Goal: Task Accomplishment & Management: Complete application form

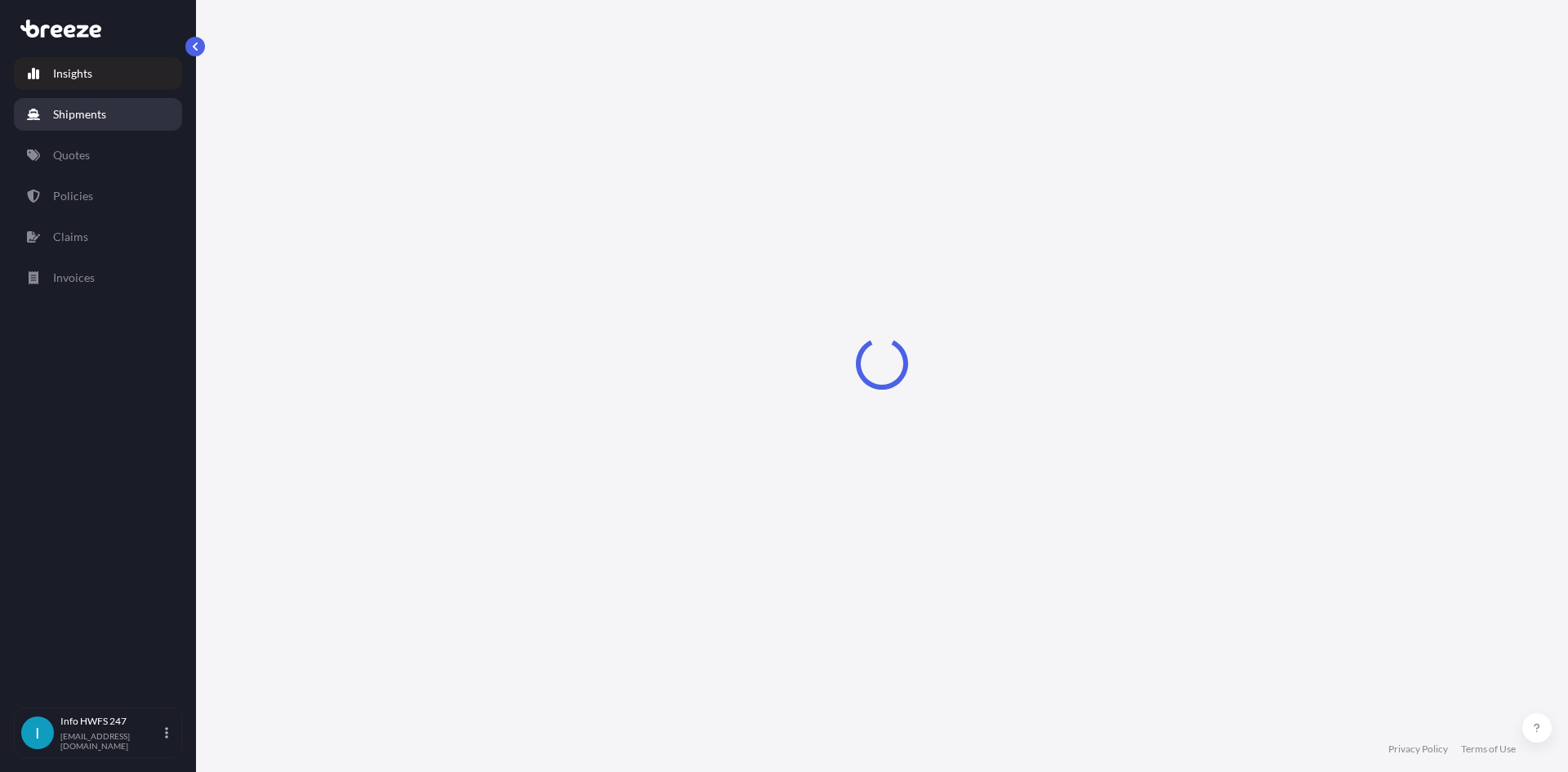
click at [141, 103] on link "Shipments" at bounding box center [98, 114] width 168 height 33
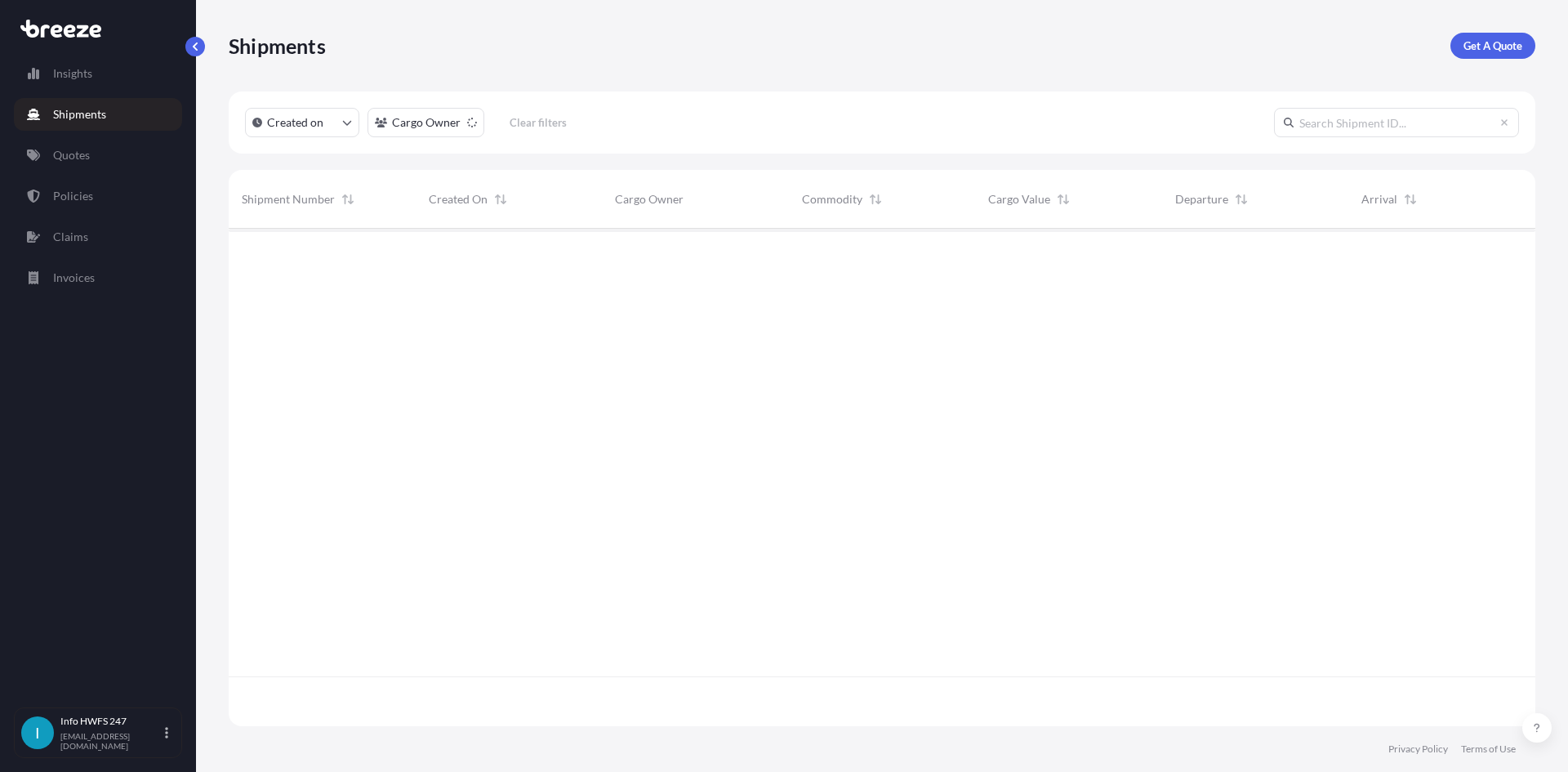
scroll to position [544, 1295]
click at [1477, 47] on p "Get A Quote" at bounding box center [1493, 45] width 59 height 16
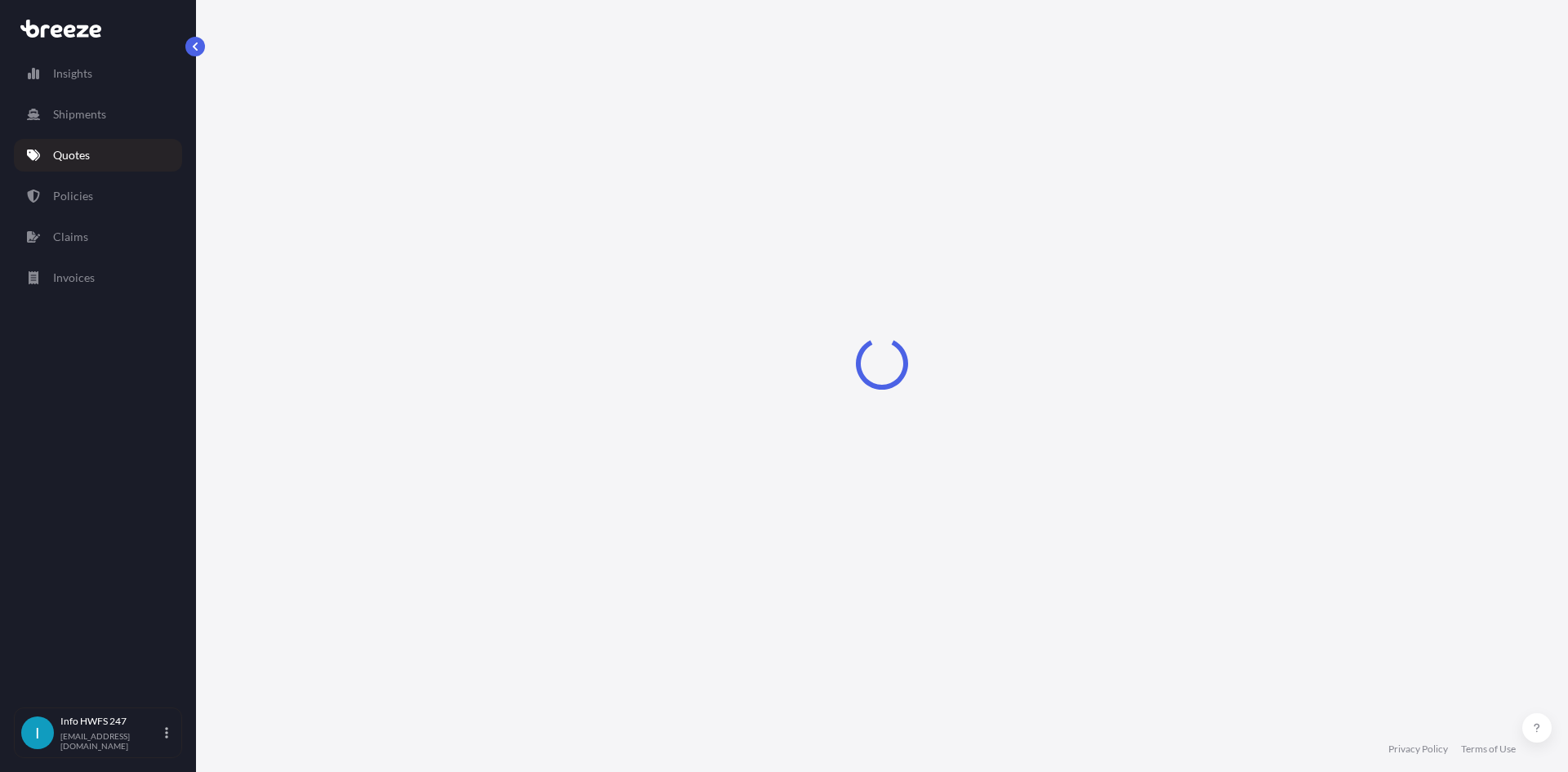
select select "Road"
select select "Air"
select select "1"
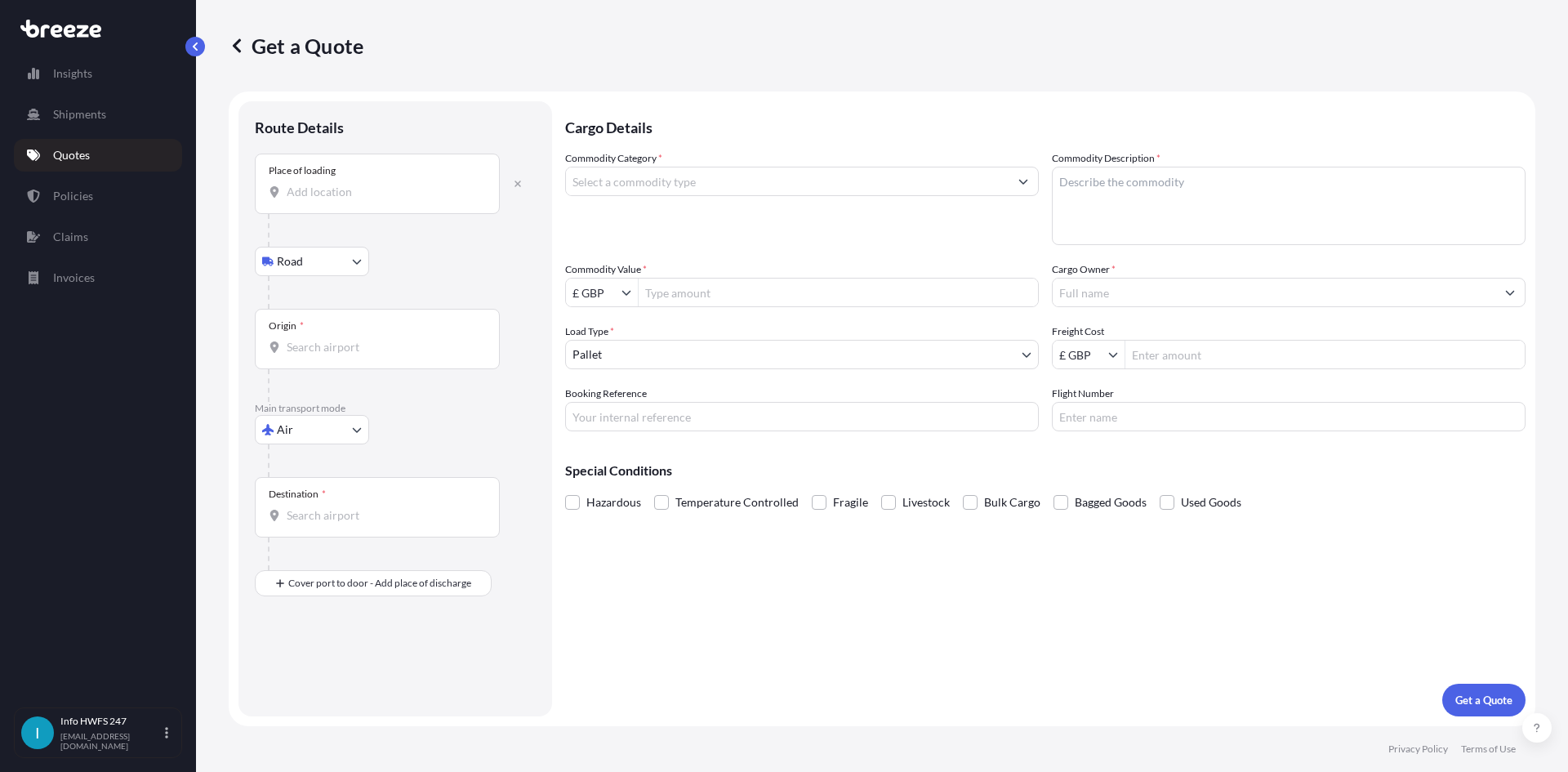
click at [306, 194] on input "Place of loading" at bounding box center [382, 192] width 192 height 16
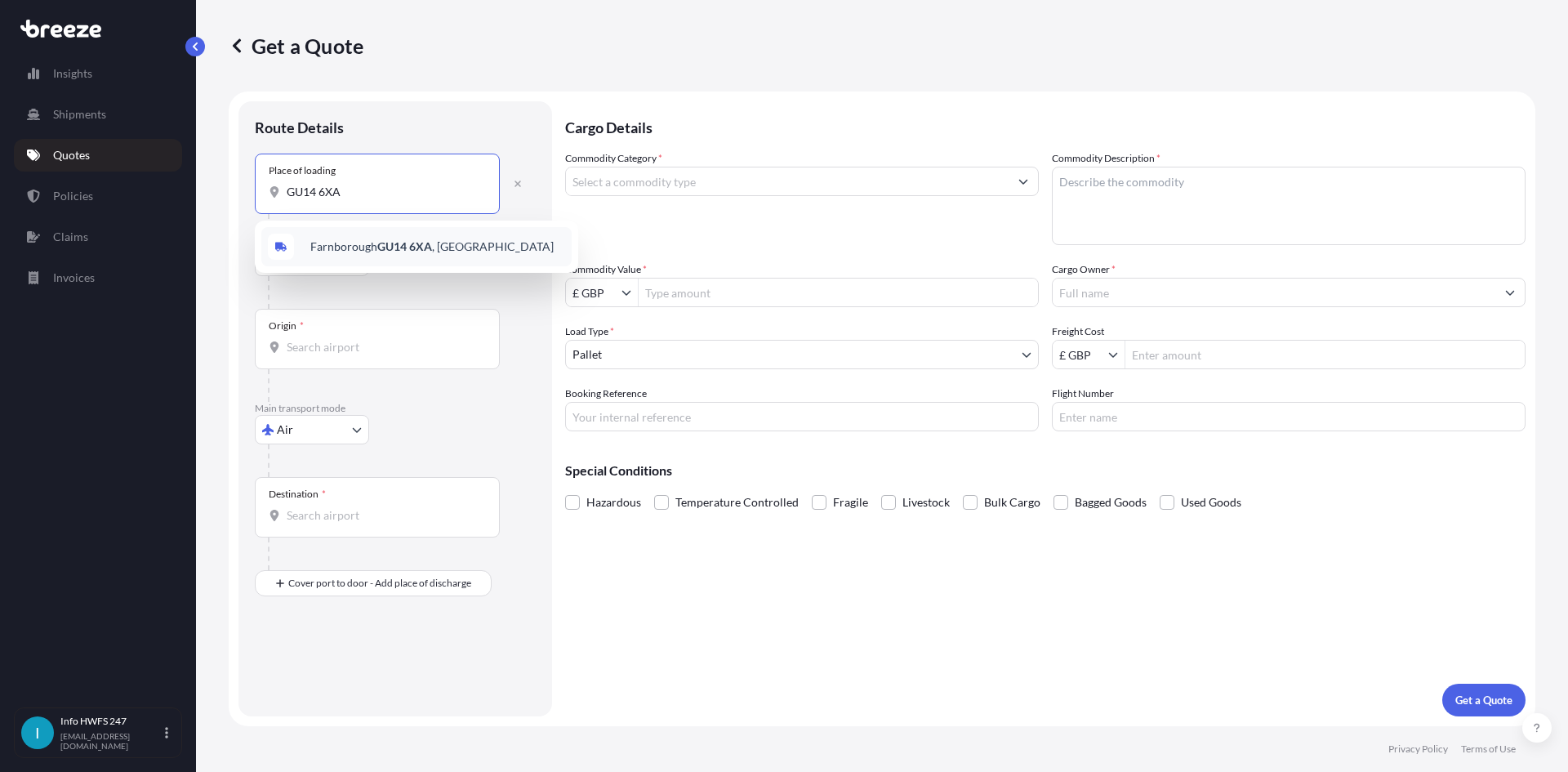
click at [345, 238] on div "Farnborough GU14 6XA , [GEOGRAPHIC_DATA]" at bounding box center [416, 247] width 311 height 39
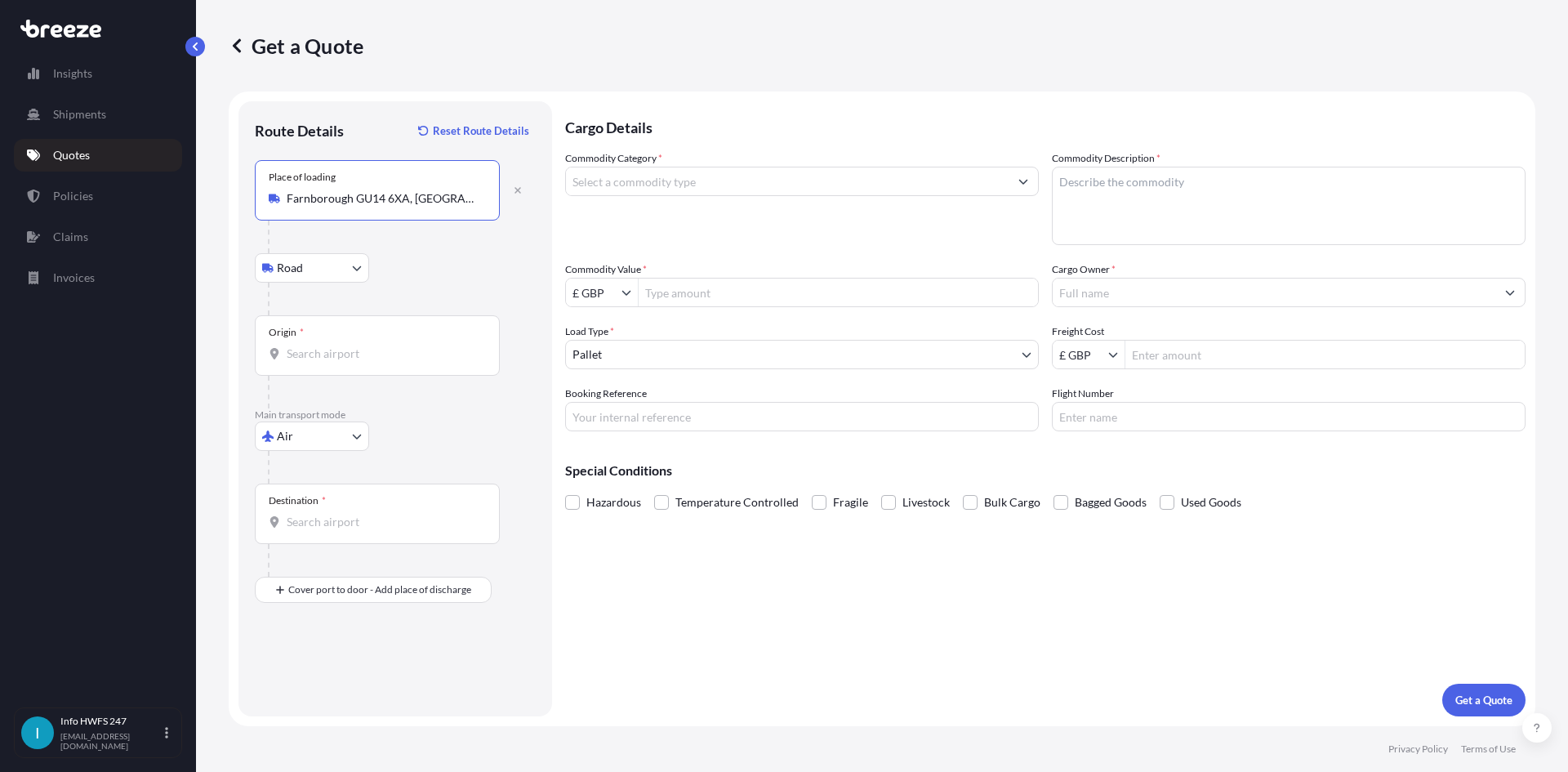
type input "Farnborough GU14 6XA, [GEOGRAPHIC_DATA]"
click at [329, 340] on div "Origin *" at bounding box center [377, 346] width 245 height 60
click at [329, 346] on input "Origin *" at bounding box center [382, 353] width 192 height 16
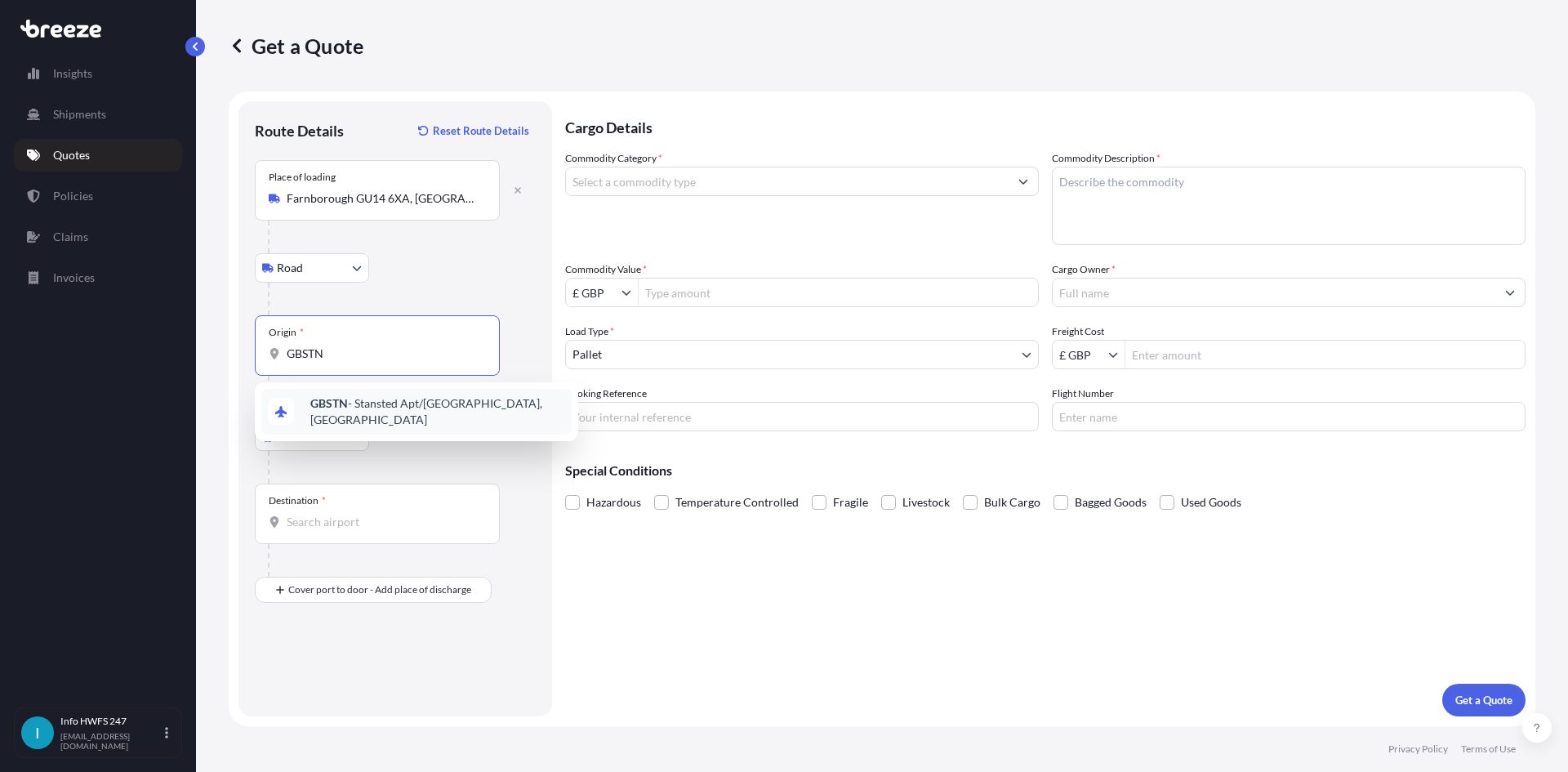
click at [348, 410] on span "GBSTN - Stansted Apt/[GEOGRAPHIC_DATA], [GEOGRAPHIC_DATA]" at bounding box center [438, 411] width 254 height 33
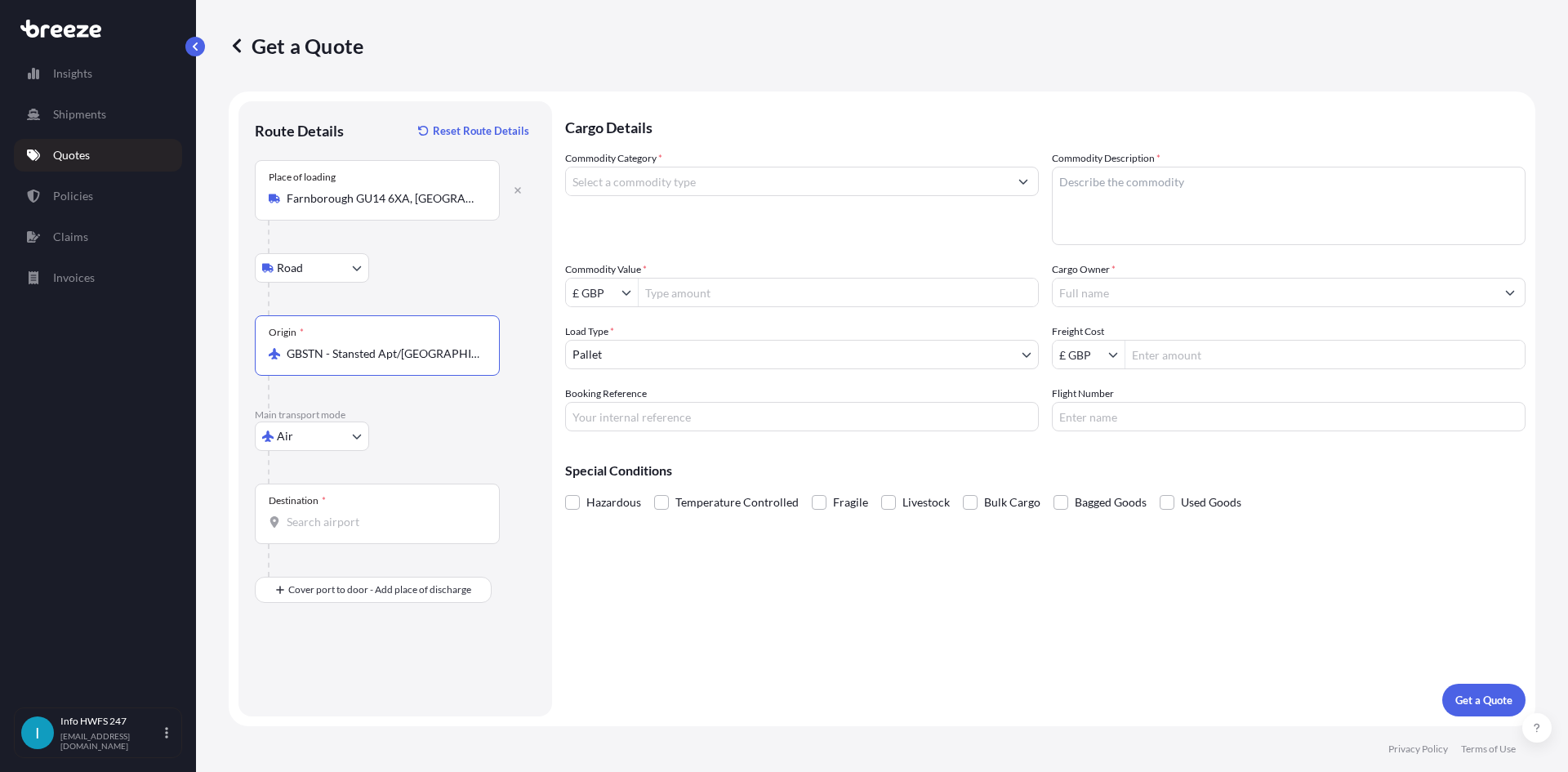
type input "GBSTN - Stansted Apt/[GEOGRAPHIC_DATA], [GEOGRAPHIC_DATA]"
click at [326, 517] on input "Destination *" at bounding box center [382, 521] width 192 height 16
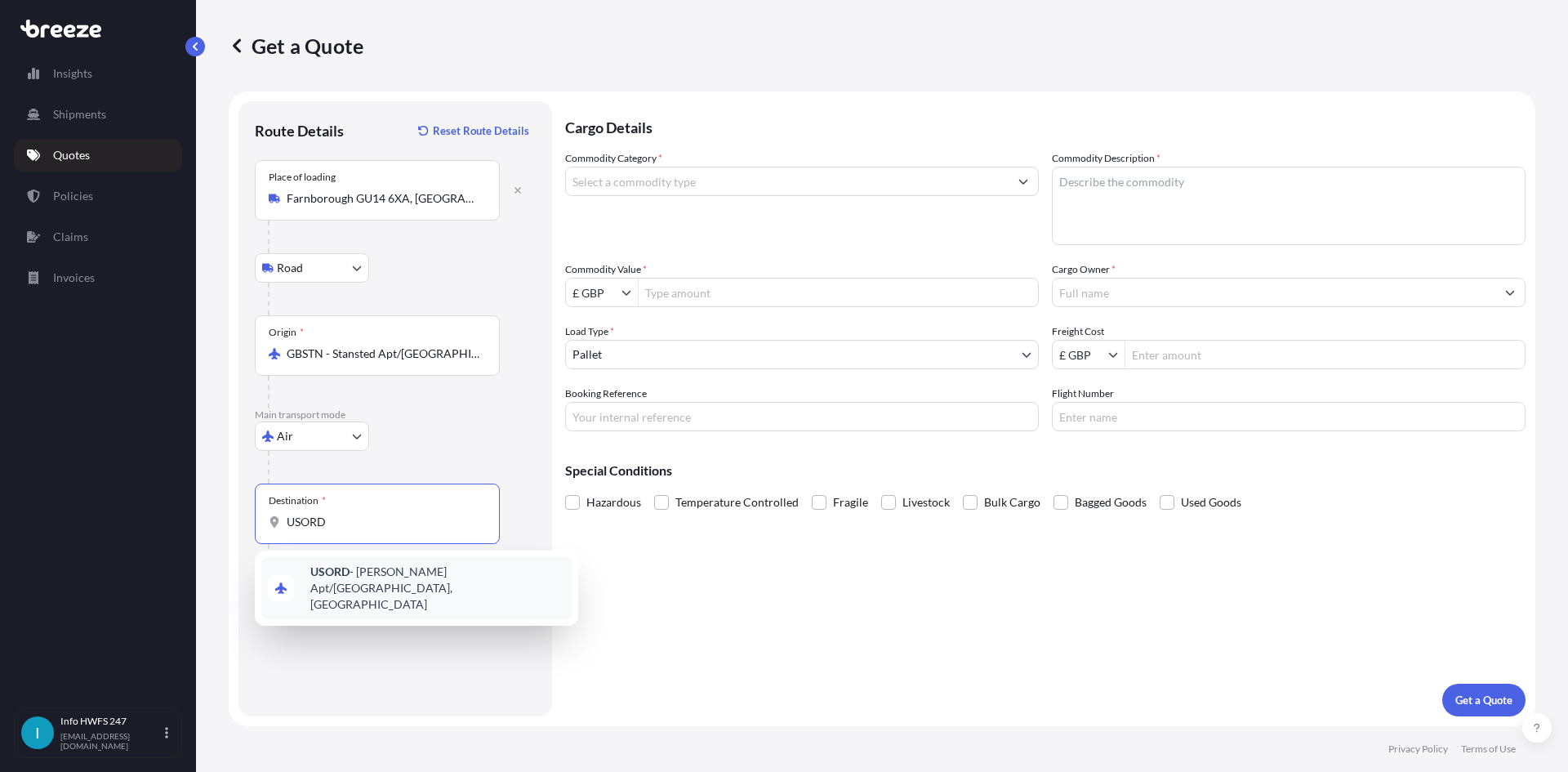
click at [372, 564] on div "USORD - [PERSON_NAME] Apt/[GEOGRAPHIC_DATA], [GEOGRAPHIC_DATA]" at bounding box center [416, 588] width 311 height 62
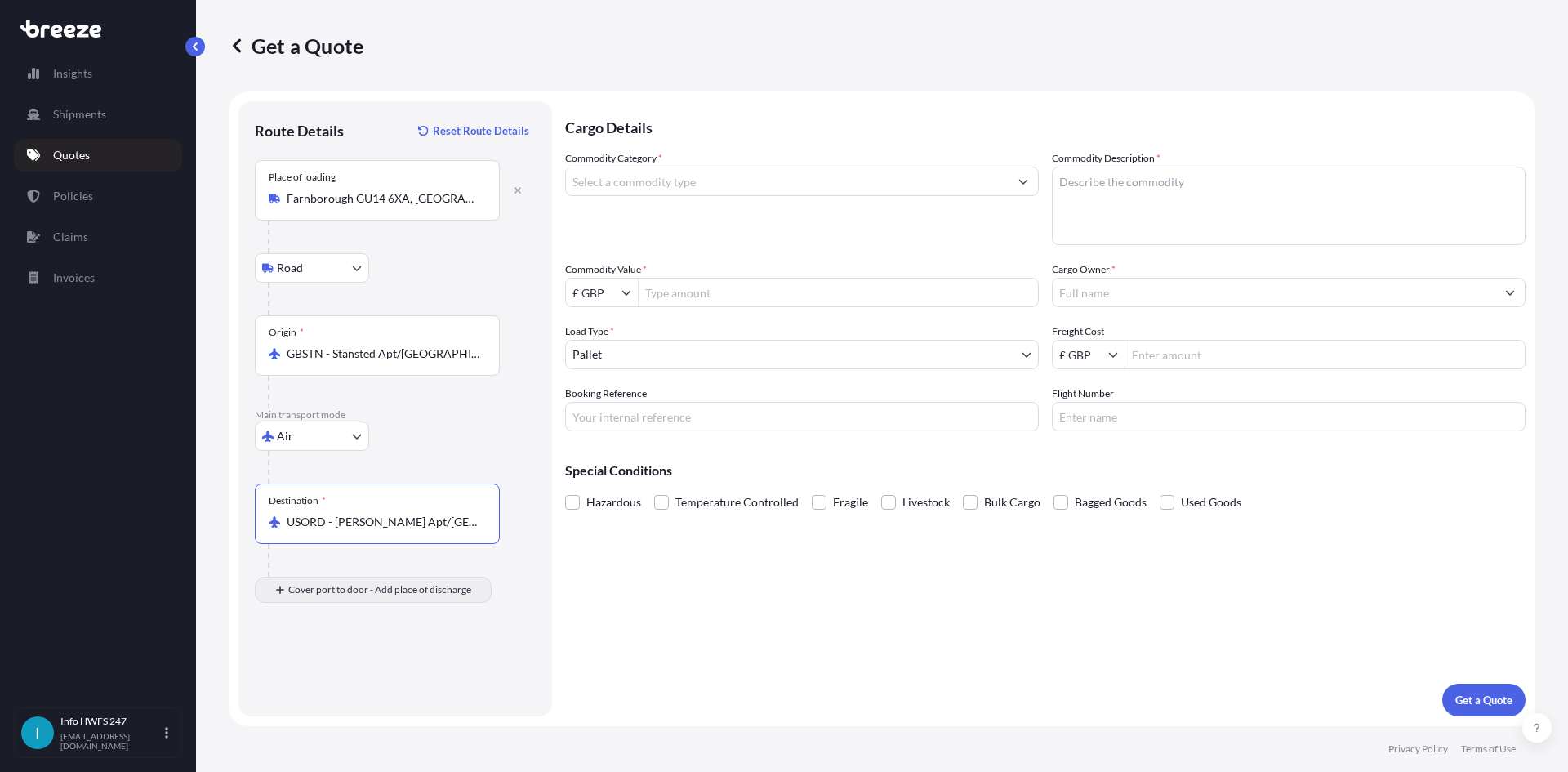
type input "USORD - [PERSON_NAME] Apt/[GEOGRAPHIC_DATA], [GEOGRAPHIC_DATA]"
click at [346, 678] on input "Place of Discharge" at bounding box center [382, 676] width 192 height 16
type input "Des Plaines, IL 60018, [GEOGRAPHIC_DATA]"
click at [725, 176] on input "Commodity Category *" at bounding box center [787, 180] width 442 height 29
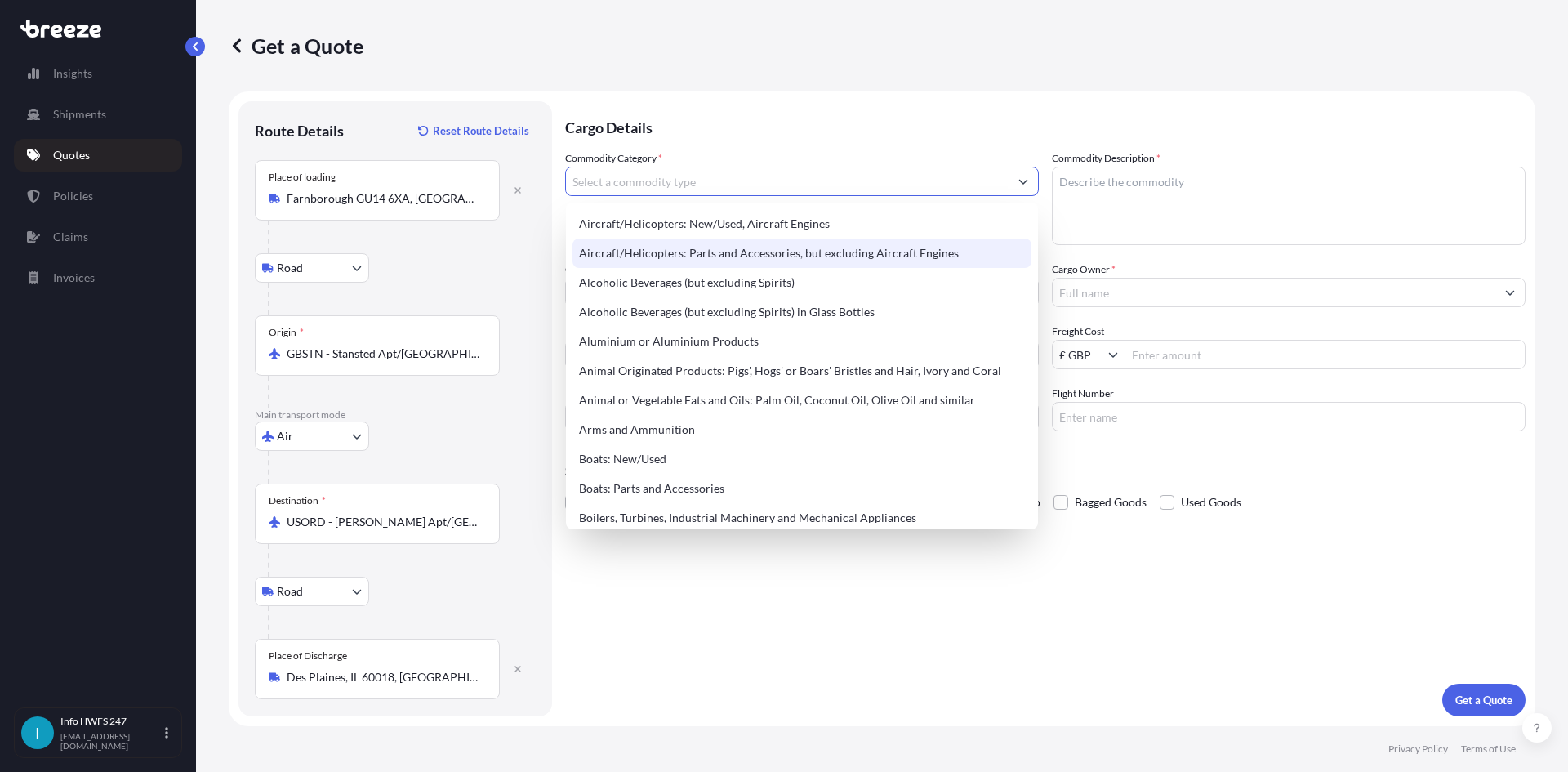
click at [735, 250] on div "Aircraft/Helicopters: Parts and Accessories, but excluding Aircraft Engines" at bounding box center [802, 253] width 459 height 29
type input "Aircraft/Helicopters: Parts and Accessories, but excluding Aircraft Engines"
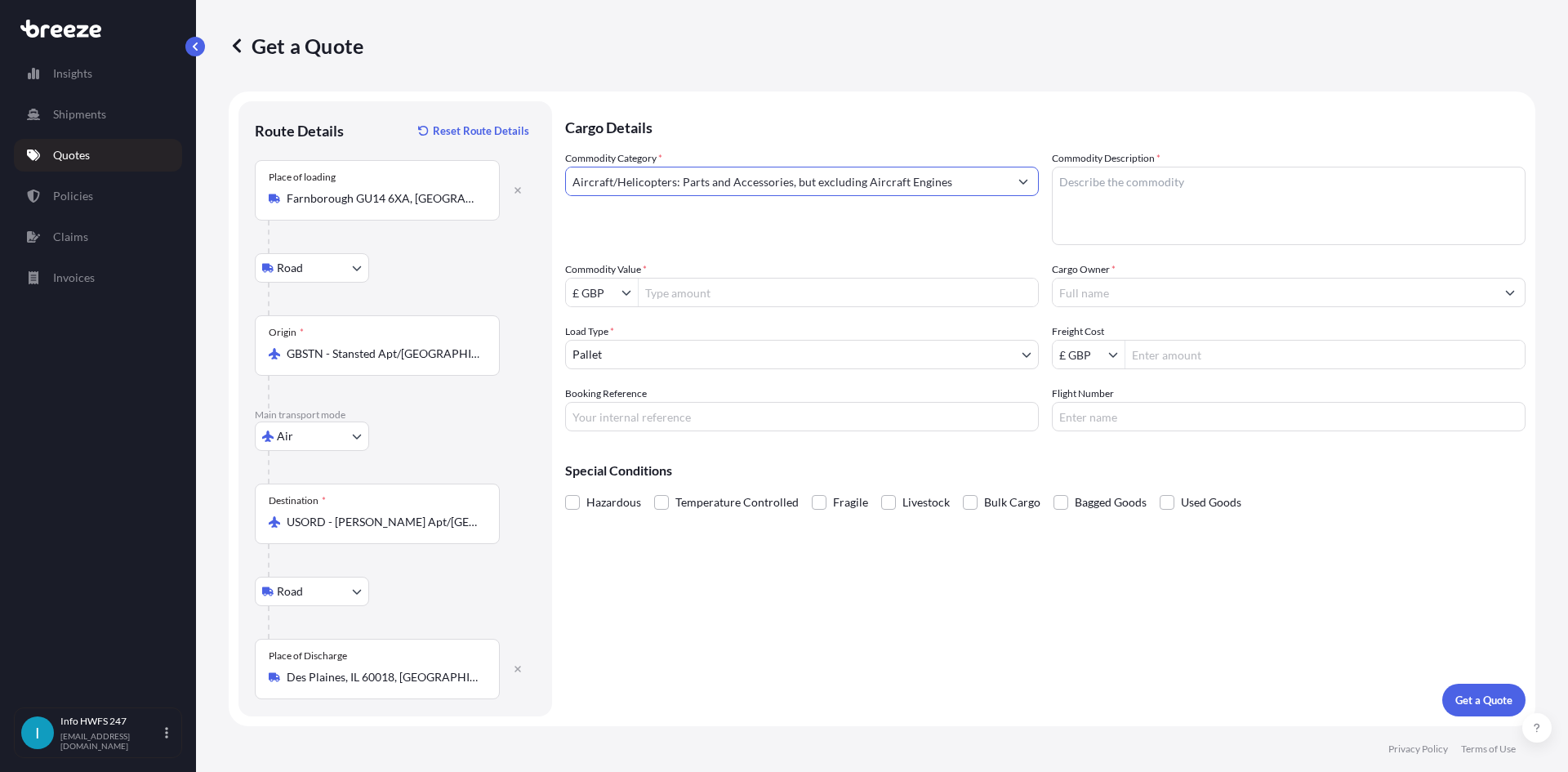
click at [1156, 199] on textarea "Commodity Description *" at bounding box center [1288, 206] width 474 height 79
type textarea "CIVIL AIRCRAFT PARTS - OXYGEN MASK"
click at [581, 292] on input "£ GBP" at bounding box center [593, 292] width 55 height 29
click at [613, 388] on div "$ USD" at bounding box center [602, 390] width 66 height 29
type input "$ USD"
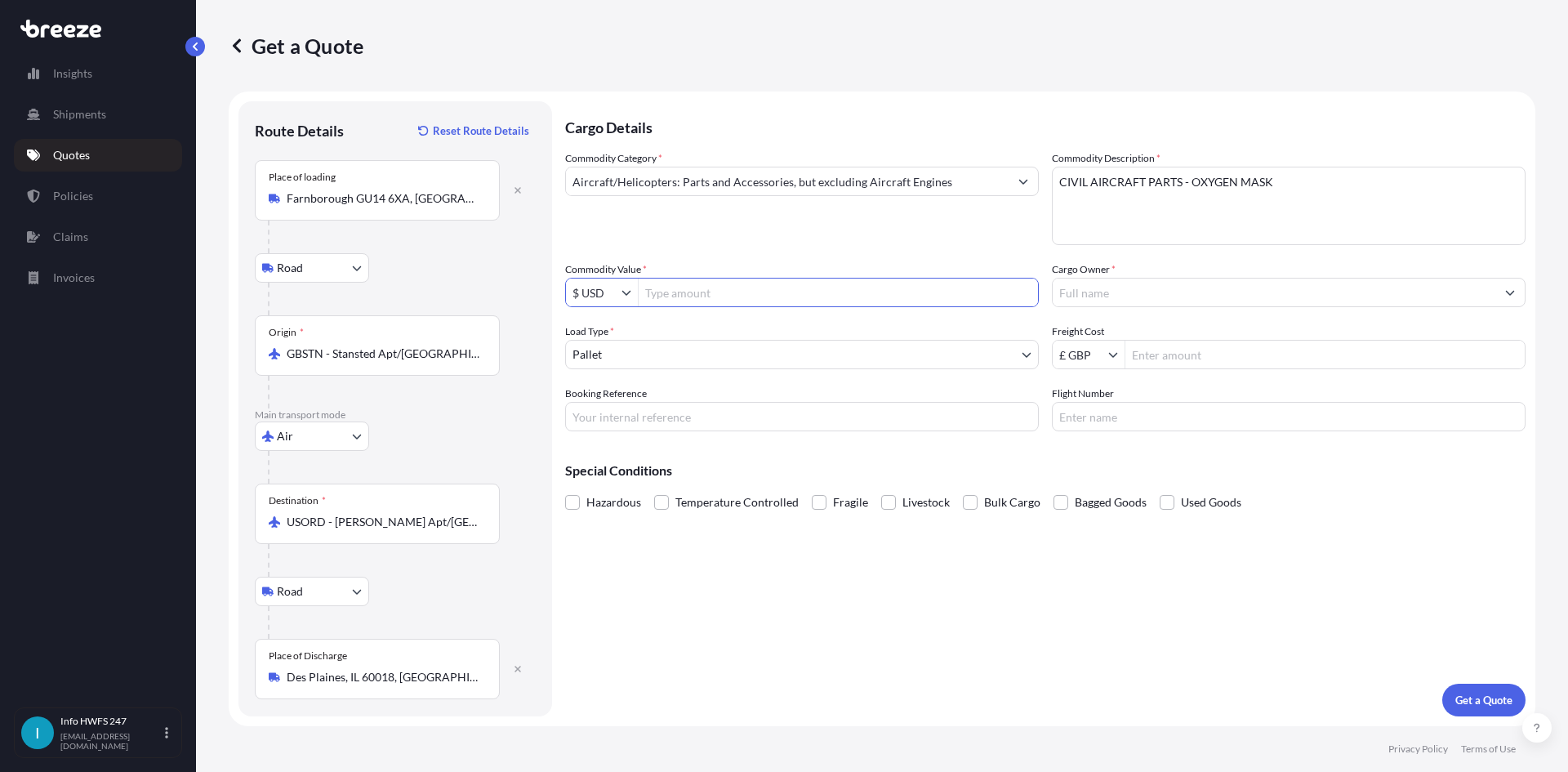
click at [671, 294] on input "Commodity Value *" at bounding box center [838, 292] width 399 height 29
type input "10,004"
click at [1190, 293] on input "Cargo Owner *" at bounding box center [1273, 292] width 442 height 29
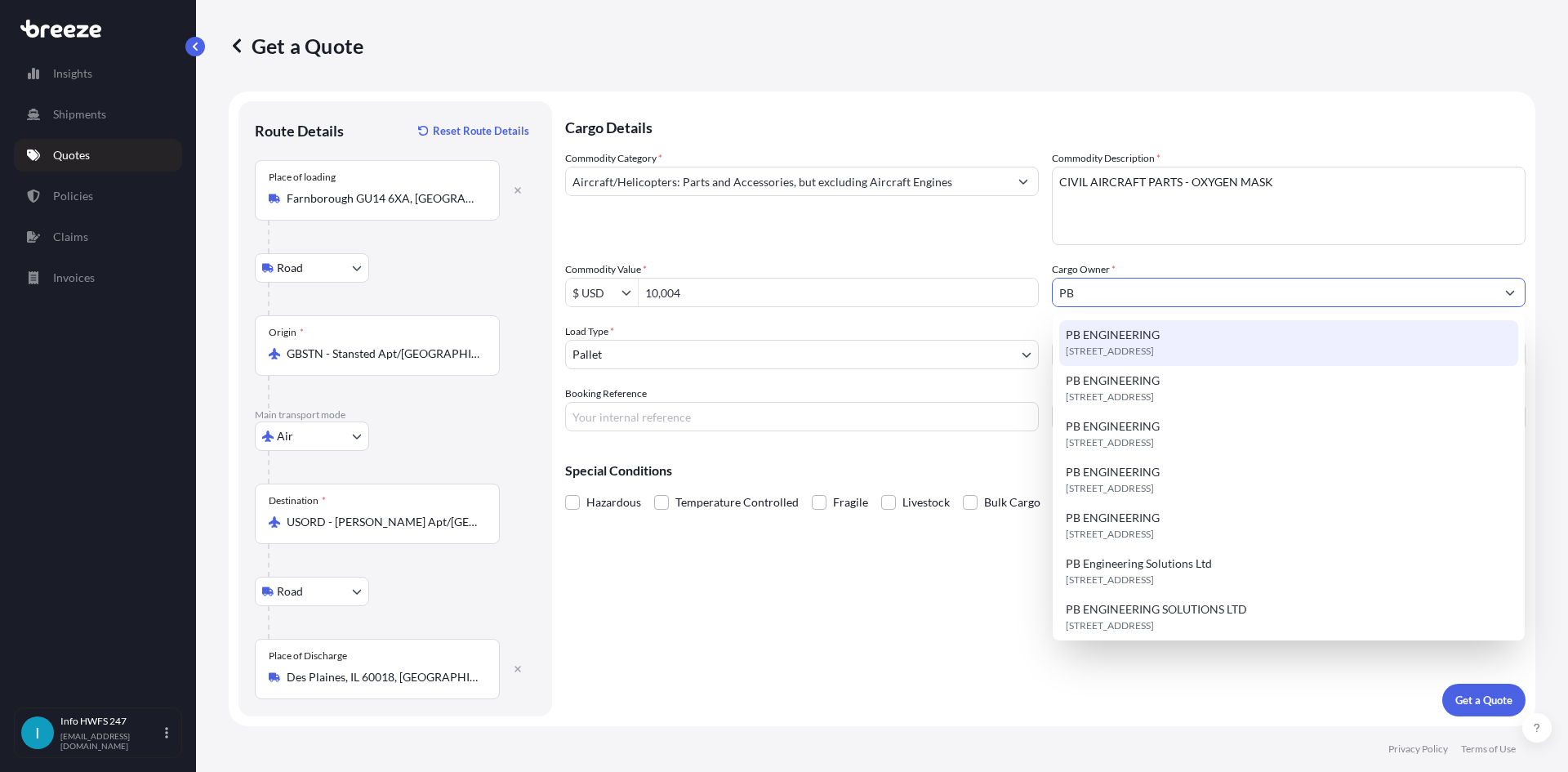
click at [1184, 329] on div "[STREET_ADDRESS]" at bounding box center [1288, 343] width 459 height 46
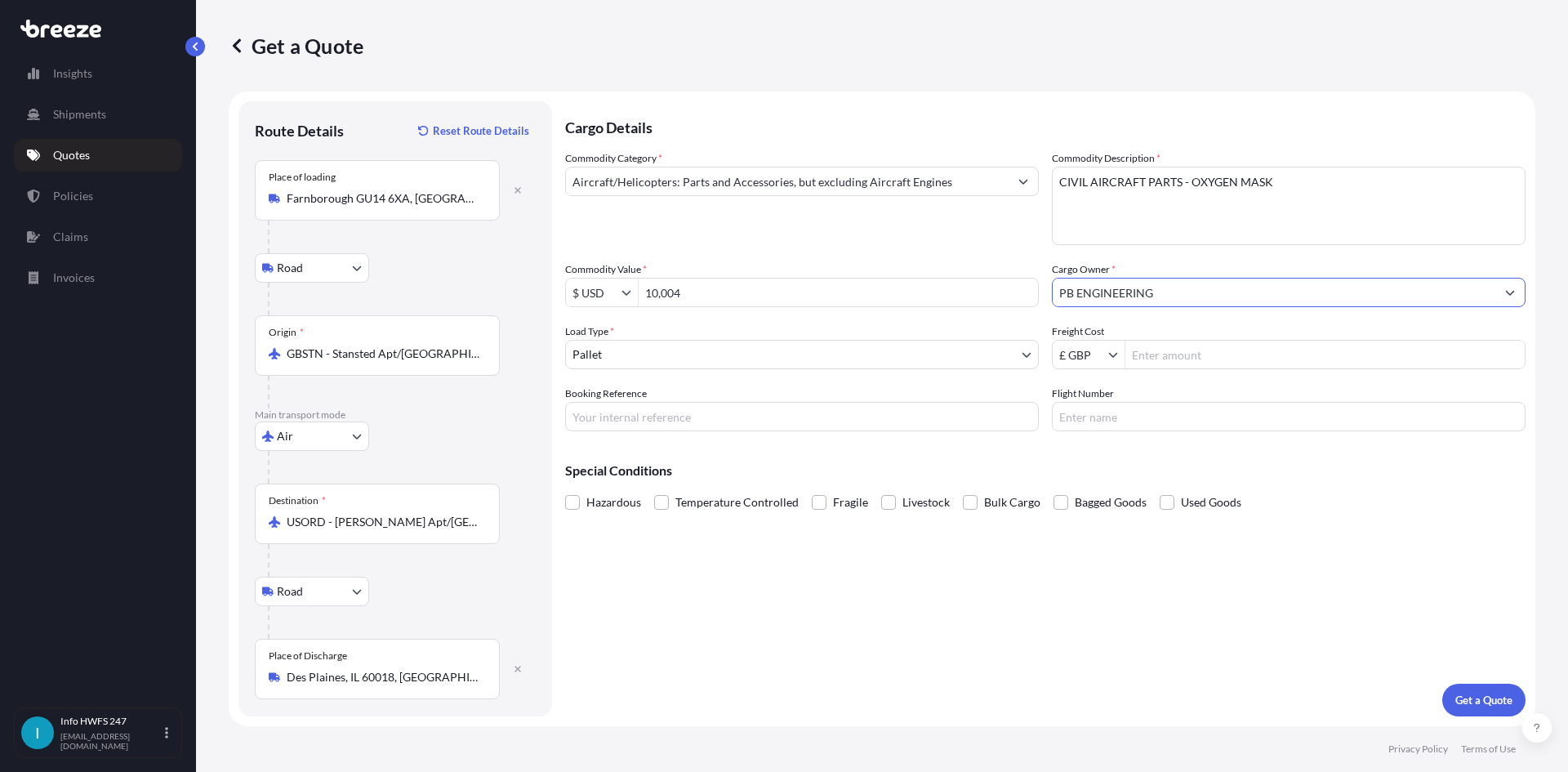
type input "PB ENGINEERING"
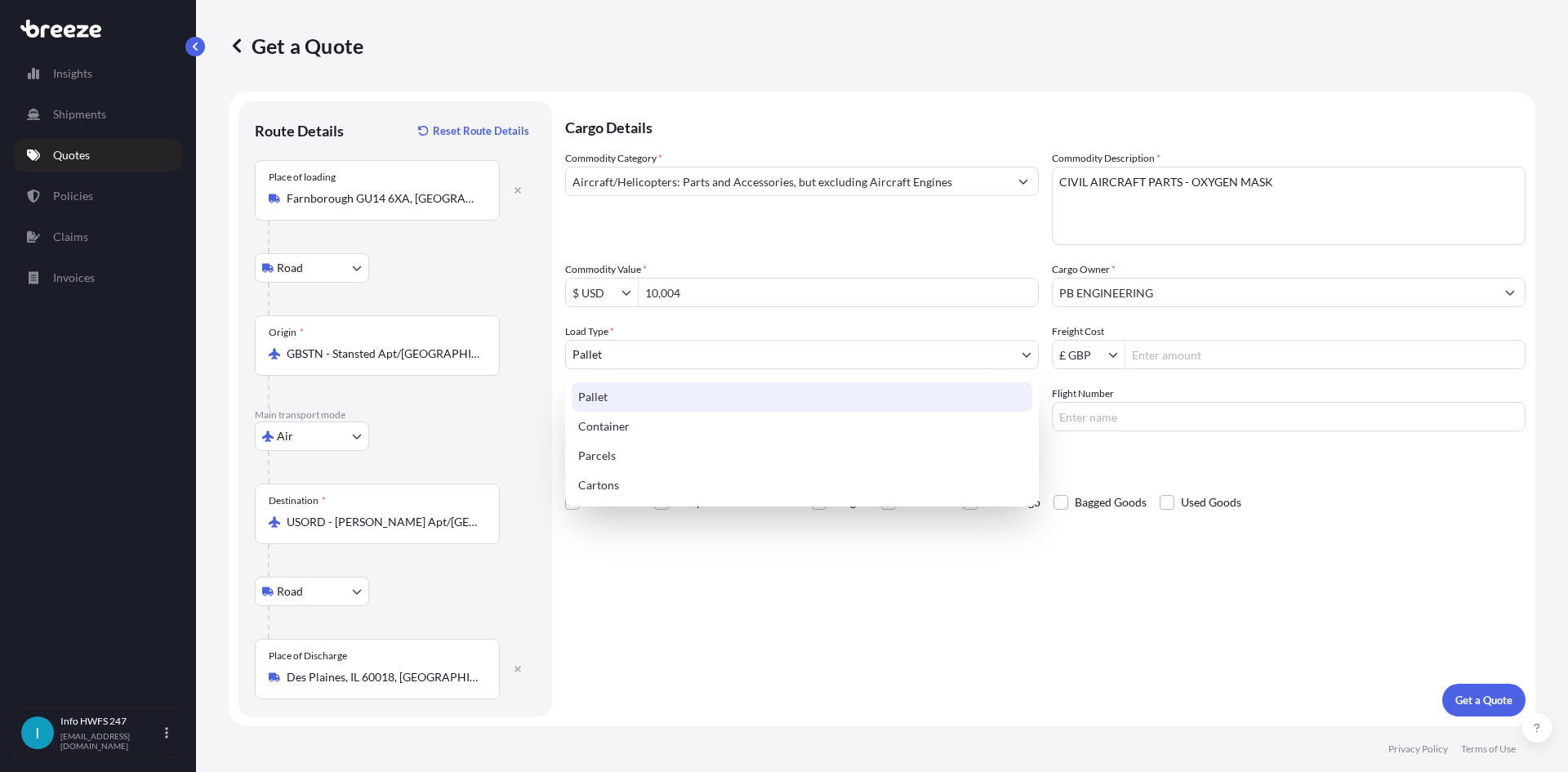
click at [699, 363] on body "10,004 15 options available. 3 options available. 0 options available. 7 option…" at bounding box center [784, 386] width 1568 height 772
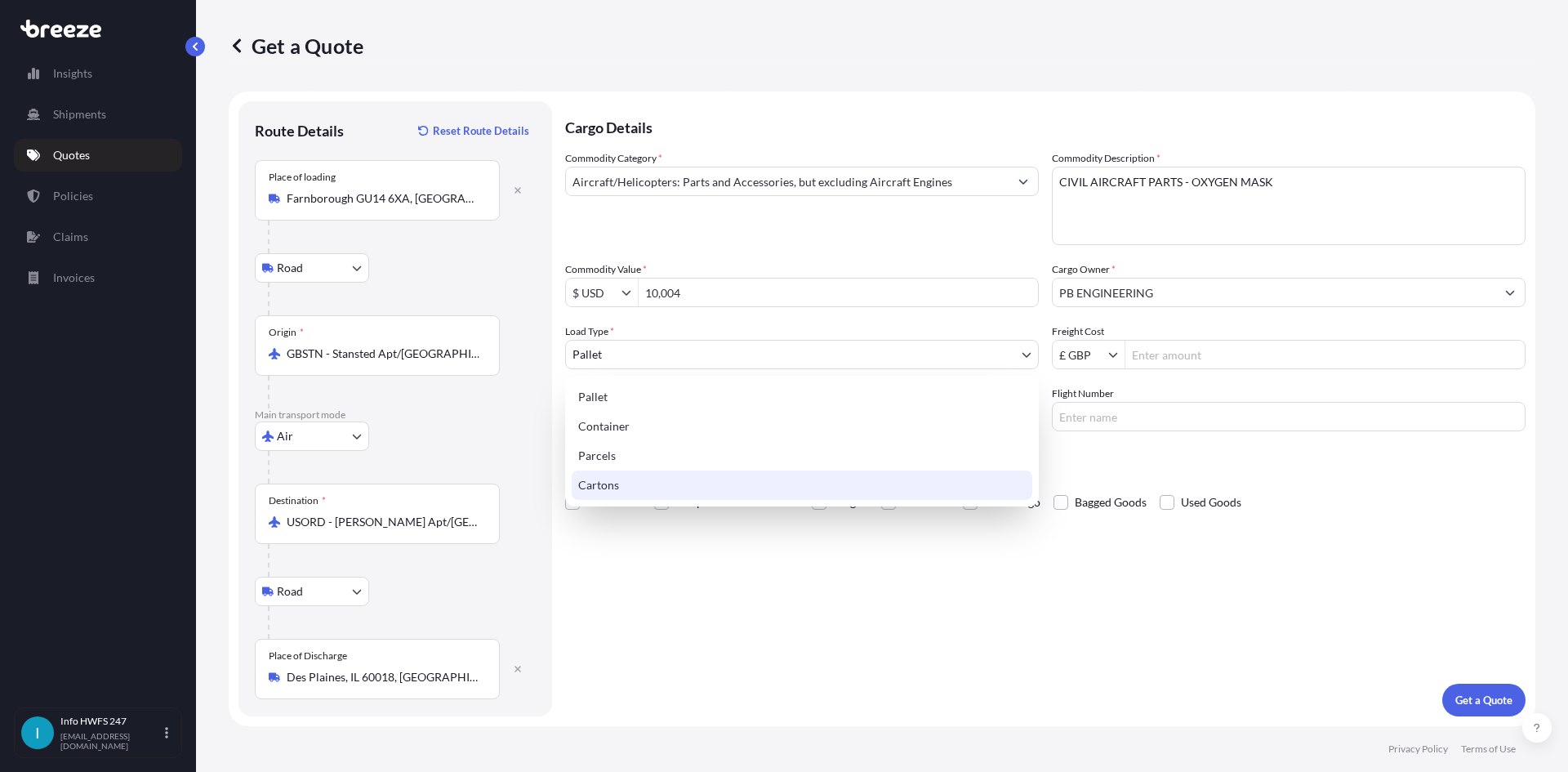
click at [669, 485] on div "Cartons" at bounding box center [802, 485] width 461 height 29
select select "4"
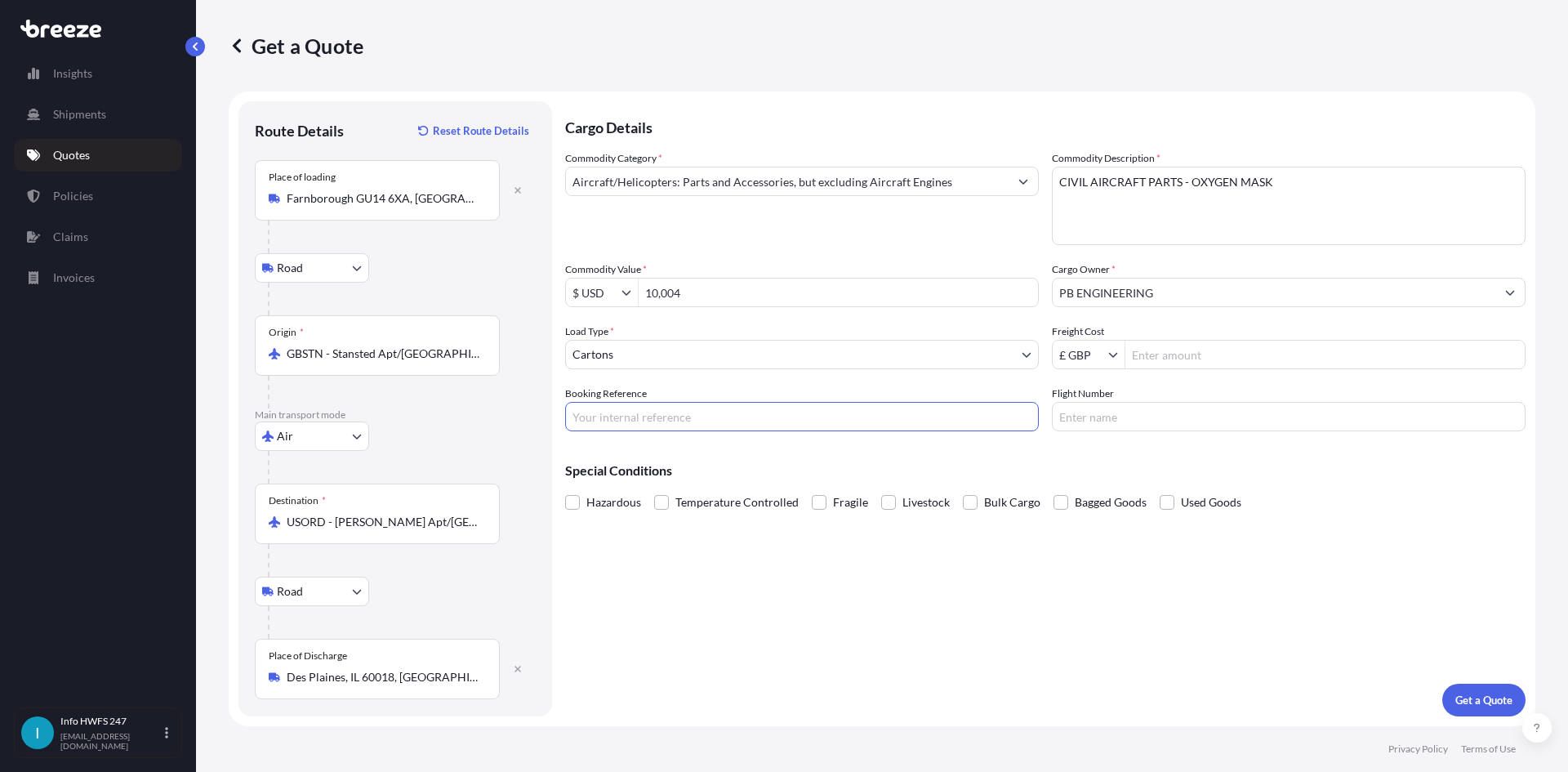
click at [620, 415] on input "Booking Reference" at bounding box center [802, 416] width 474 height 29
type input "HE167264"
click at [1457, 696] on p "Get a Quote" at bounding box center [1483, 700] width 57 height 16
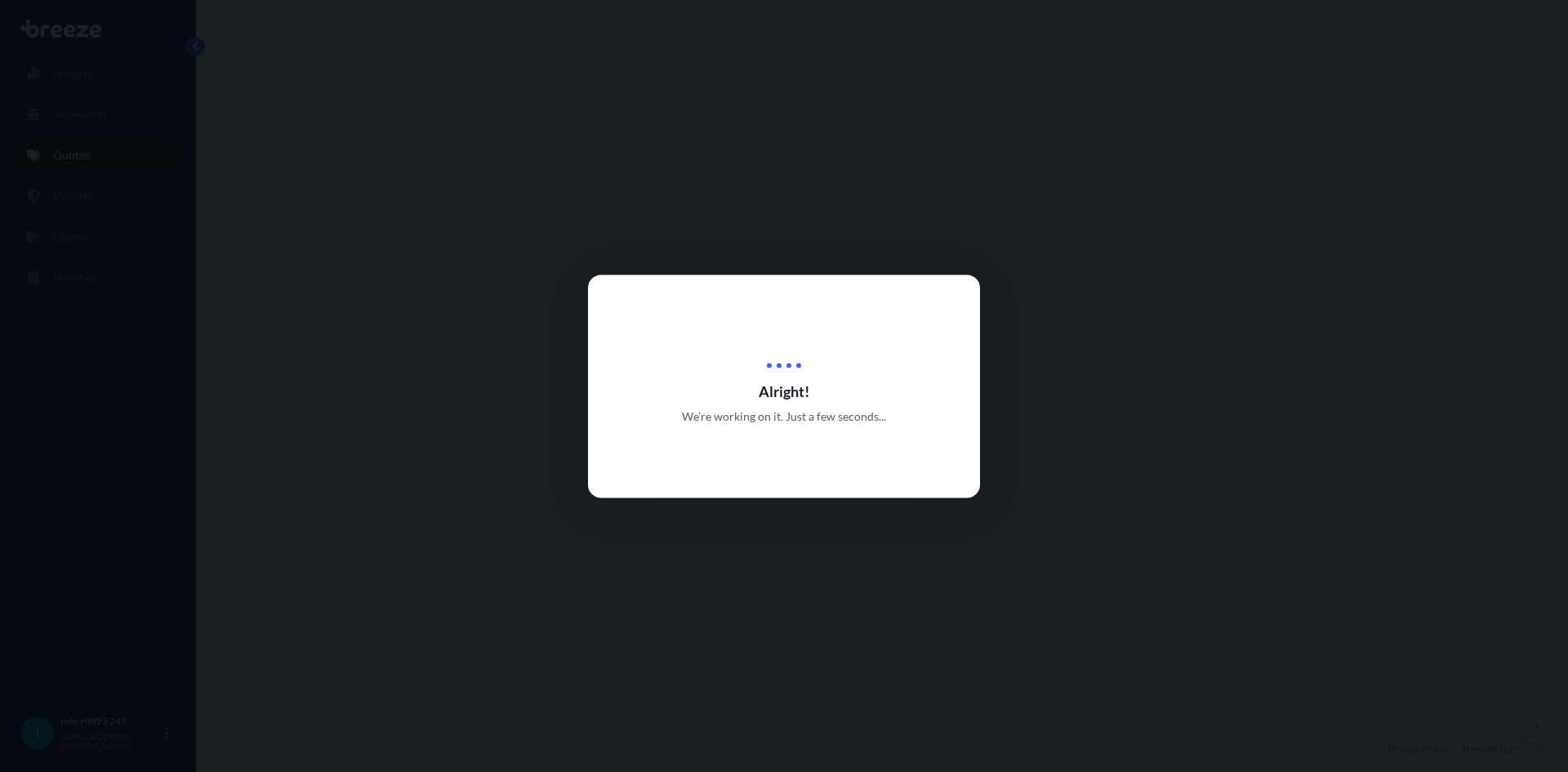
select select "Road"
select select "Air"
select select "Road"
select select "4"
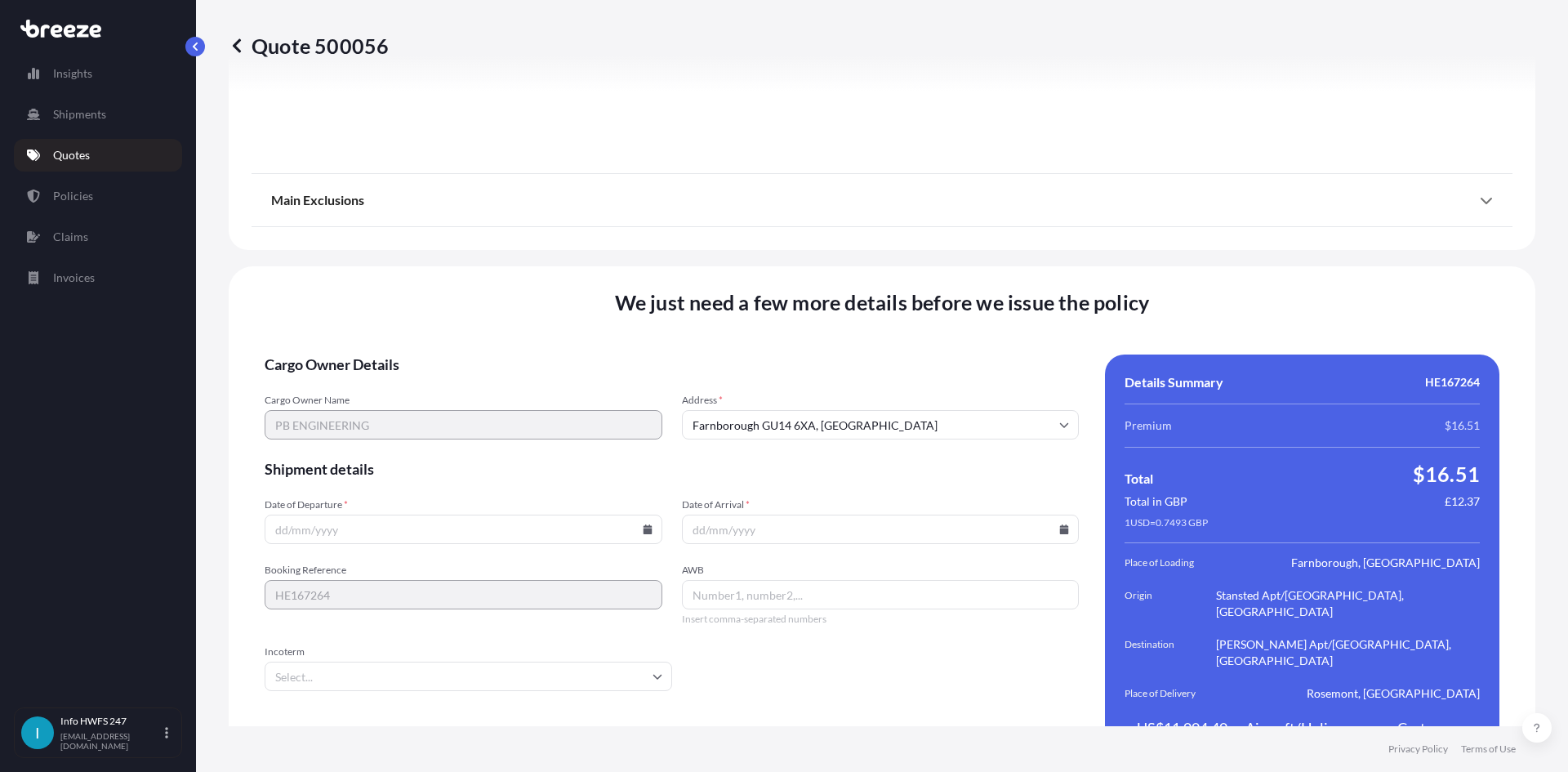
scroll to position [2130, 0]
click at [391, 513] on input "Date of Departure *" at bounding box center [464, 527] width 398 height 29
click at [643, 523] on icon at bounding box center [648, 528] width 9 height 9
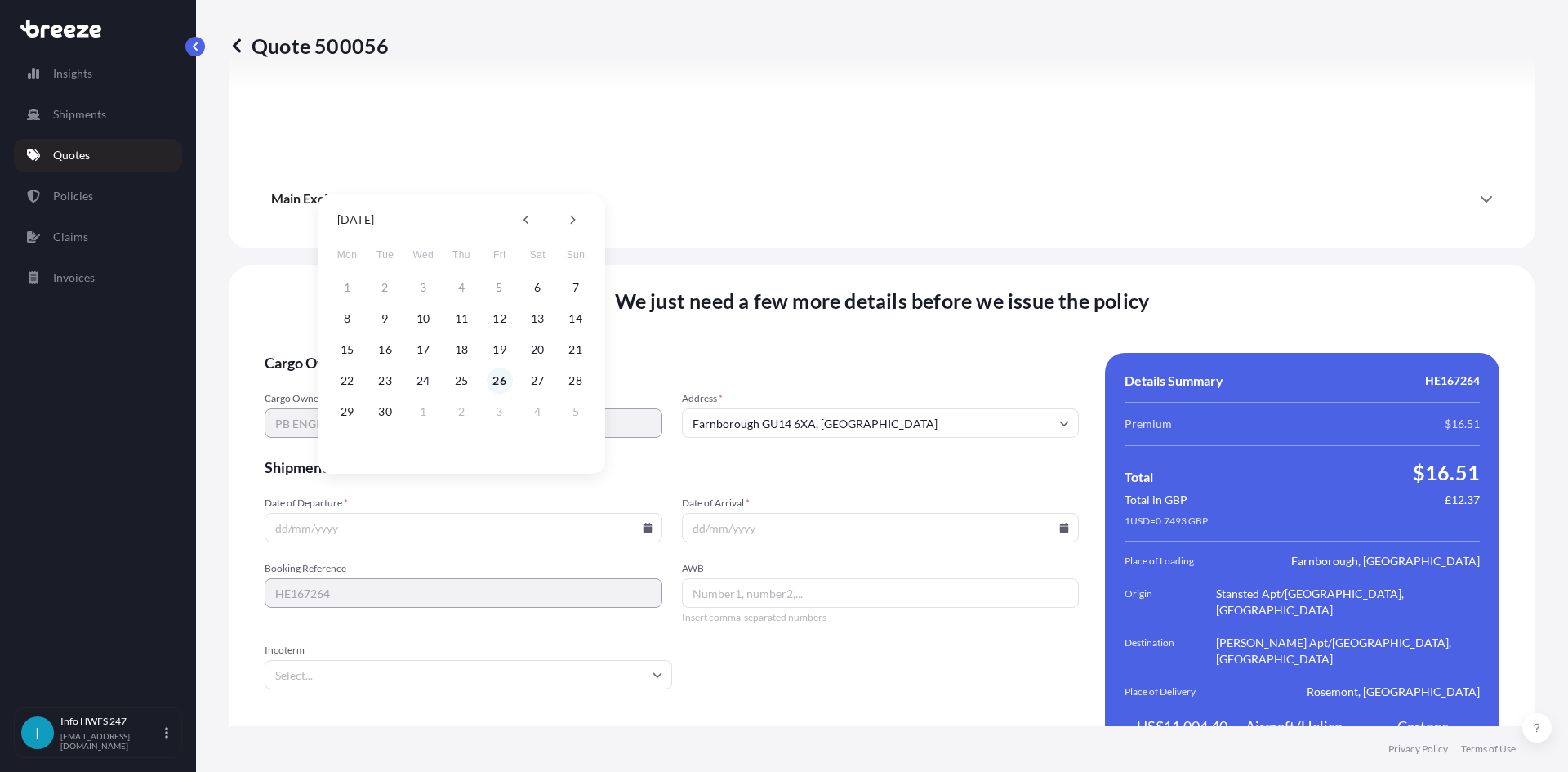
click at [506, 381] on button "26" at bounding box center [500, 380] width 26 height 26
type input "[DATE]"
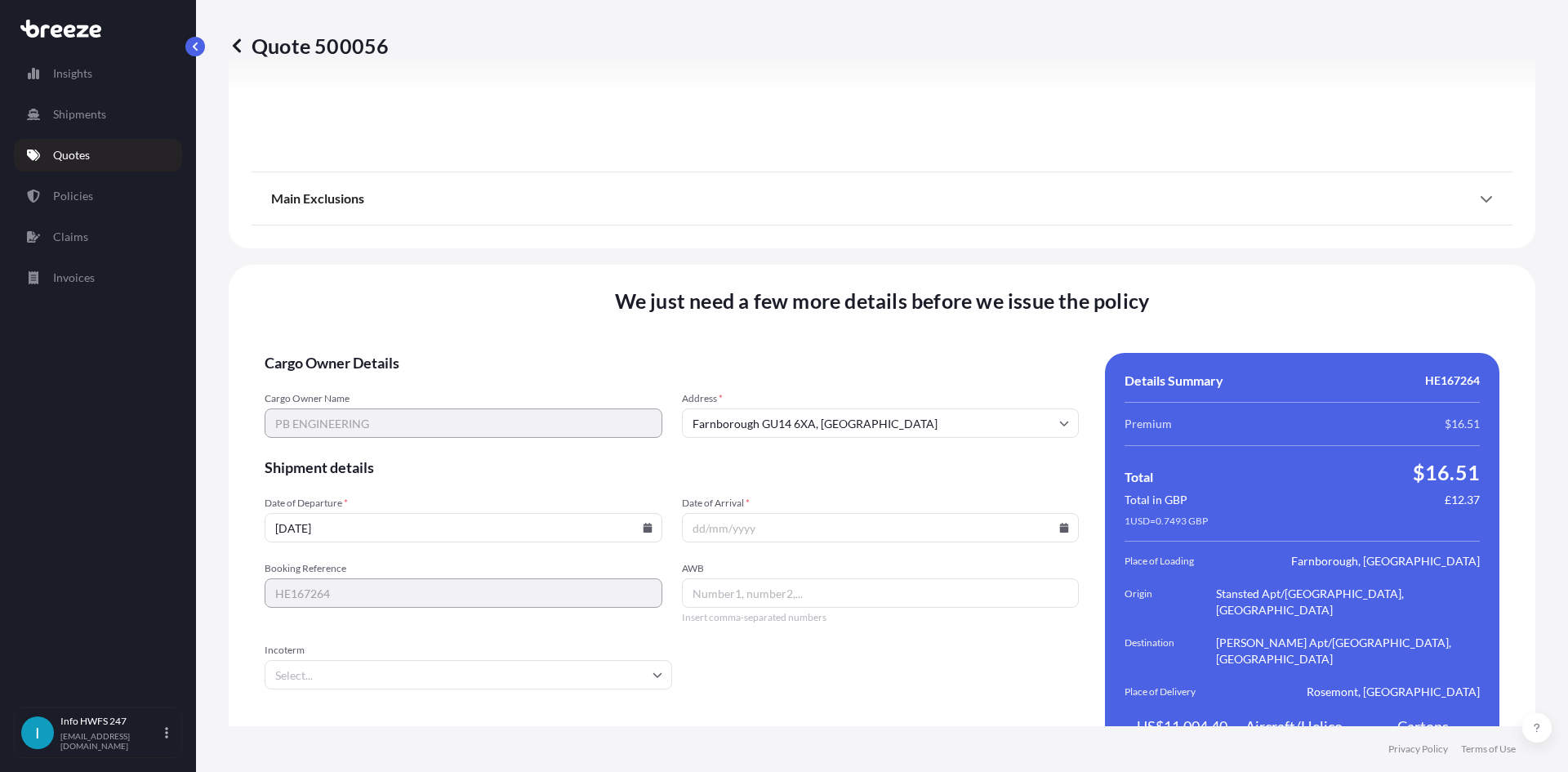
click at [1060, 523] on icon at bounding box center [1065, 528] width 9 height 9
click at [916, 408] on button "3" at bounding box center [914, 411] width 26 height 26
type input "[DATE]"
click at [737, 579] on input "AWB" at bounding box center [881, 593] width 398 height 29
paste input "884693545512"
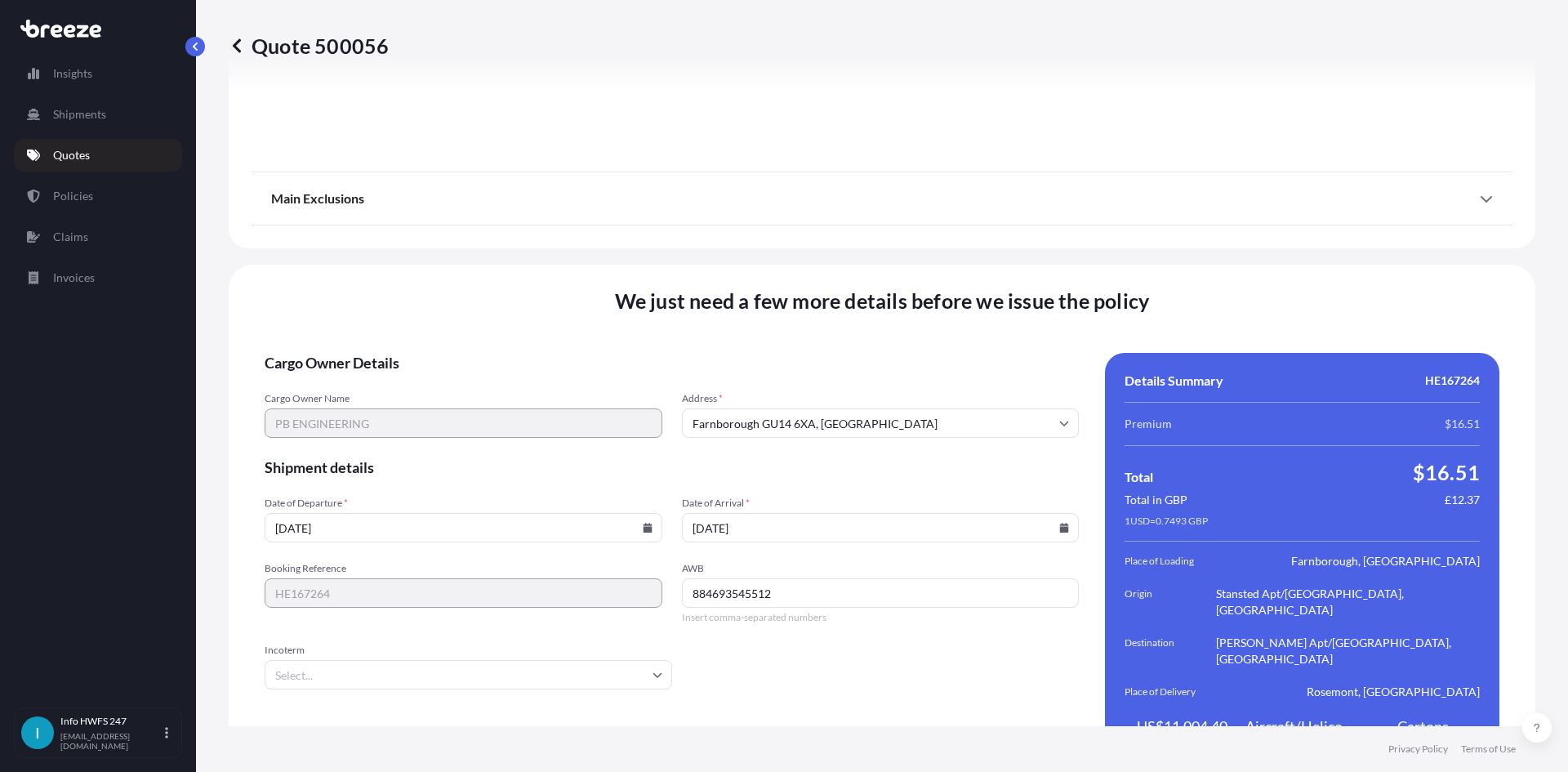
type input "884693545512"
click at [341, 660] on input "Incoterm" at bounding box center [469, 674] width 407 height 29
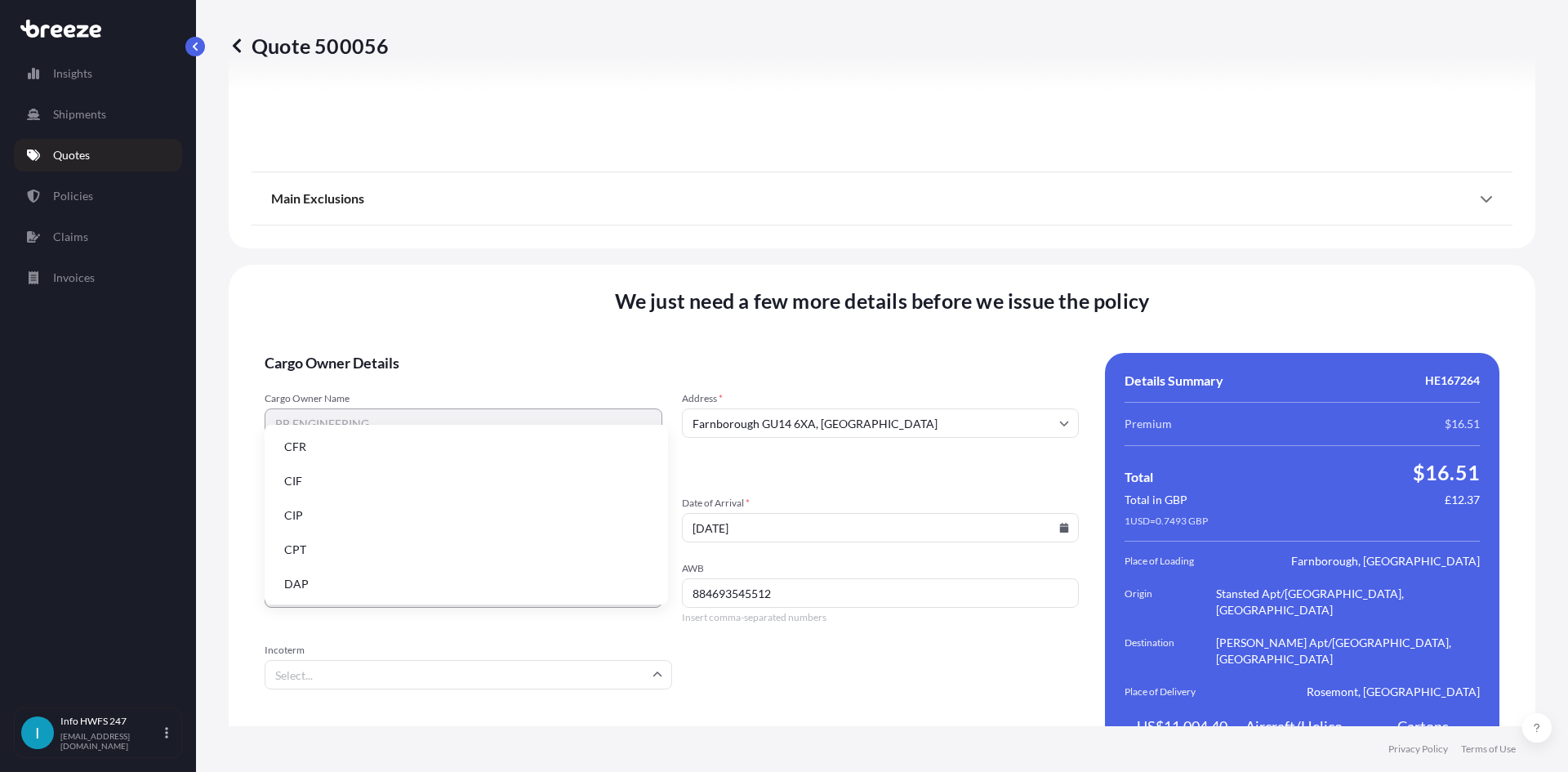
click at [316, 588] on li "DAP" at bounding box center [467, 583] width 391 height 31
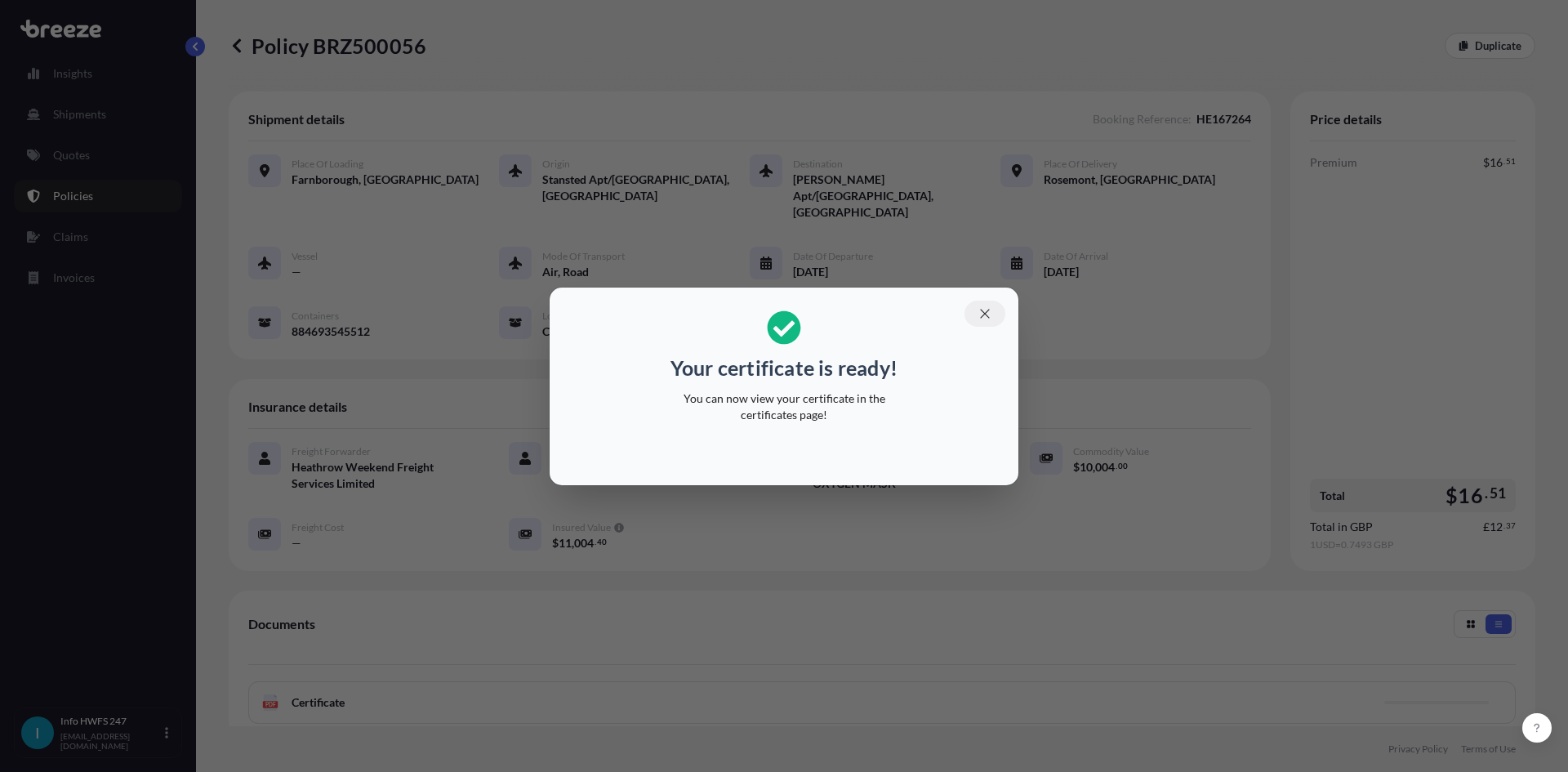
click at [990, 302] on button "button" at bounding box center [984, 314] width 40 height 26
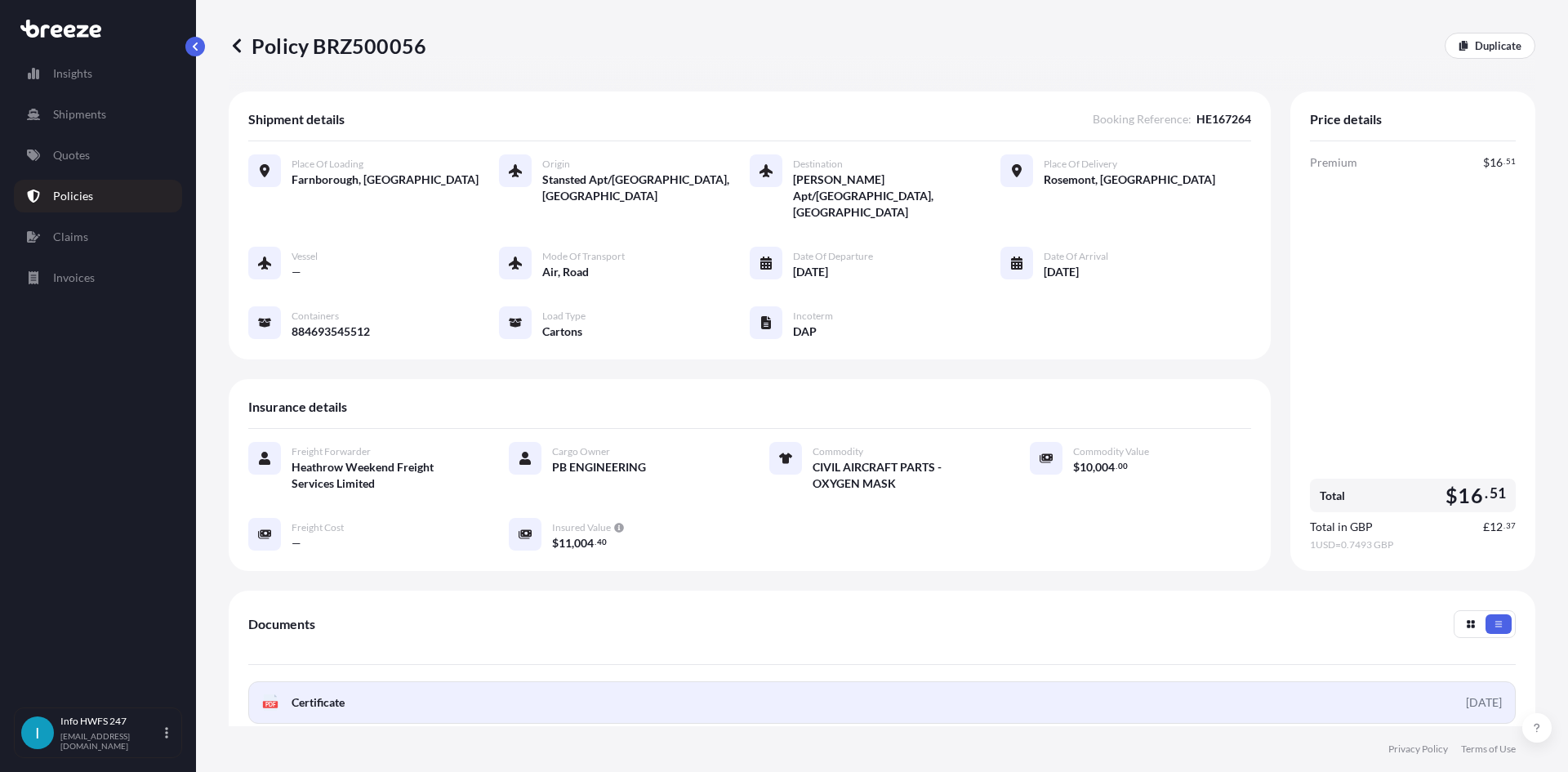
click at [1320, 681] on link "PDF Certificate [DATE]" at bounding box center [882, 702] width 1268 height 42
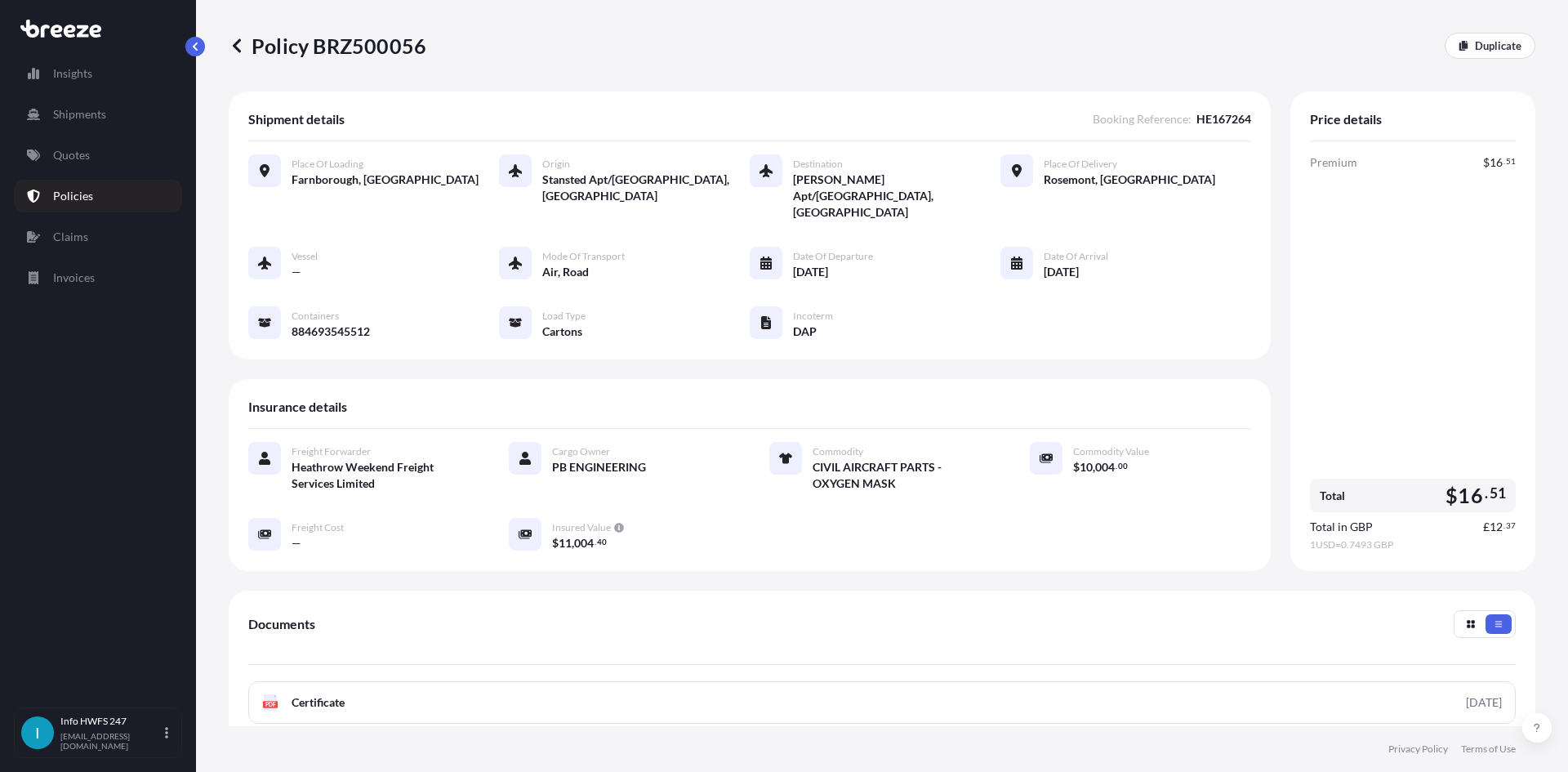
click at [1028, 299] on div "Vessel — Mode of Transport Air, Road Date of Departure [DATE] Date of Arrival […" at bounding box center [749, 293] width 1003 height 93
